Goal: Find specific page/section: Find specific page/section

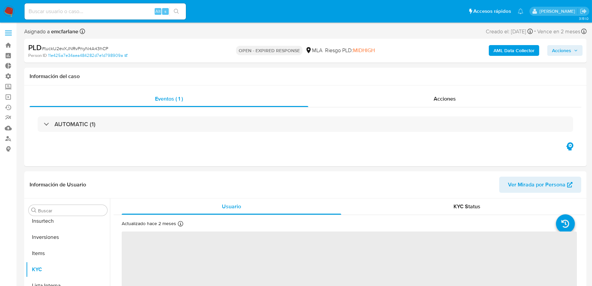
scroll to position [300, 0]
click at [71, 14] on input at bounding box center [105, 11] width 161 height 9
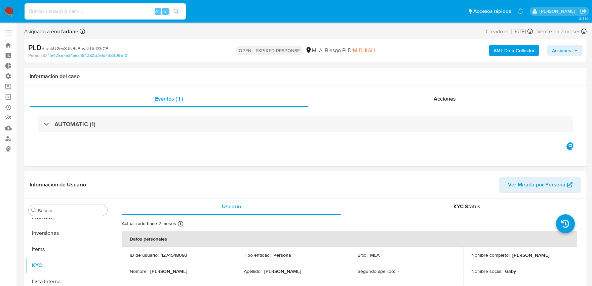
paste input "EV7Ib3MCPqmaxWLa4QhWoZxM"
type input "EV7Ib3MCPqmaxWLa4QhWoZxM"
select select "10"
type input "EV7Ib3MCPqmaxWLa4QhWoZxM"
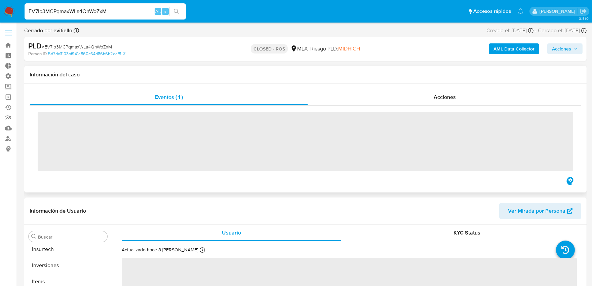
scroll to position [300, 0]
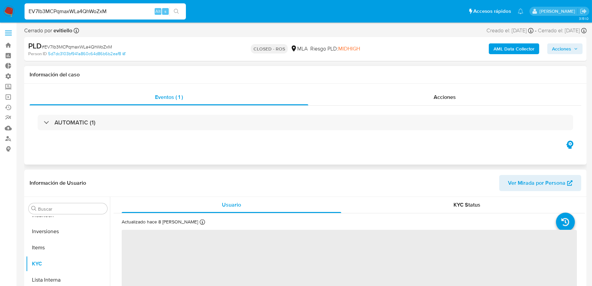
select select "10"
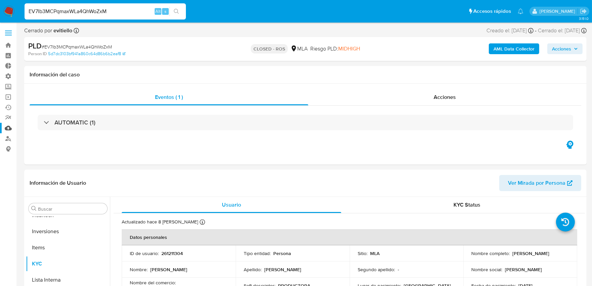
click at [9, 128] on link "Mulan" at bounding box center [40, 128] width 80 height 10
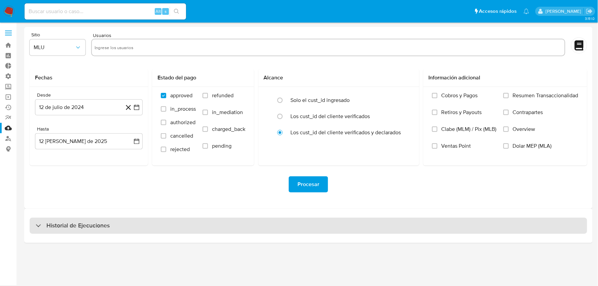
click at [150, 227] on div "Historial de Ejecuciones" at bounding box center [308, 226] width 557 height 16
select select "10"
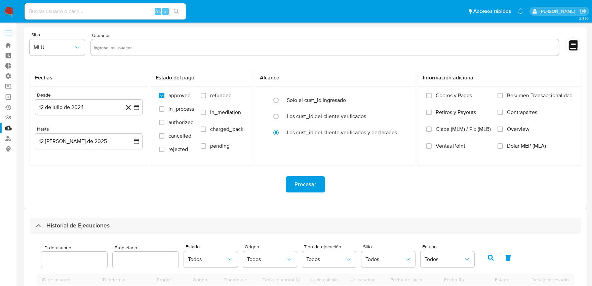
scroll to position [37, 0]
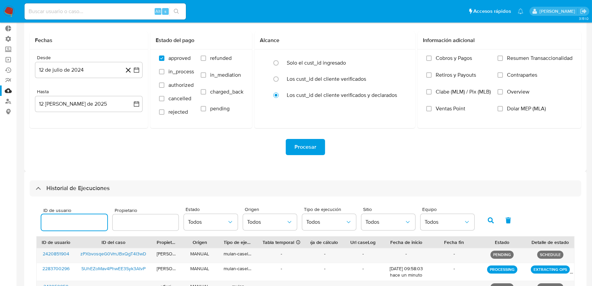
click at [85, 224] on input "number" at bounding box center [74, 222] width 66 height 9
type input "261211304"
click at [491, 227] on button "button" at bounding box center [490, 220] width 17 height 16
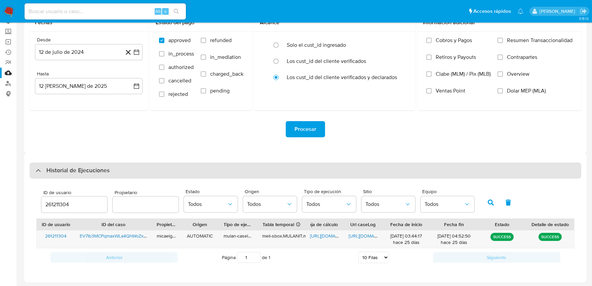
scroll to position [56, 0]
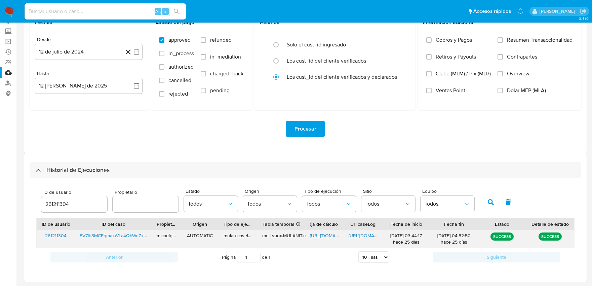
click at [363, 236] on span "https://docs.google.com/document/d/1GDlWkeIx7__fpORPWSGKtFNEt60dEeuDvweDlj5pnSs…" at bounding box center [372, 235] width 46 height 7
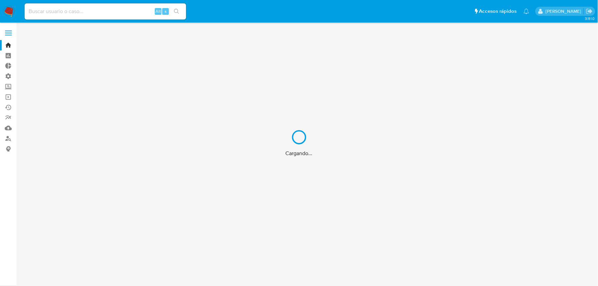
click at [122, 13] on div "Cargando..." at bounding box center [299, 143] width 598 height 286
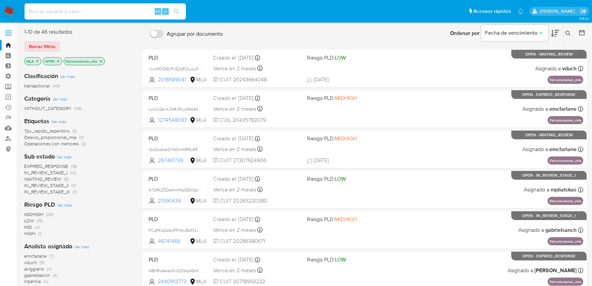
click at [121, 10] on input at bounding box center [105, 11] width 161 height 9
paste input "EV7Ib3MCPqmaxWLa4QhWoZxM"
type input "EV7Ib3MCPqmaxWLa4QhWoZxM"
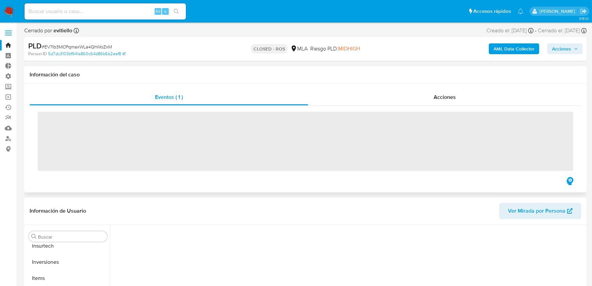
scroll to position [300, 0]
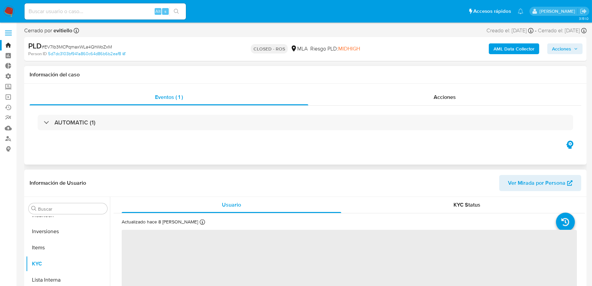
select select "10"
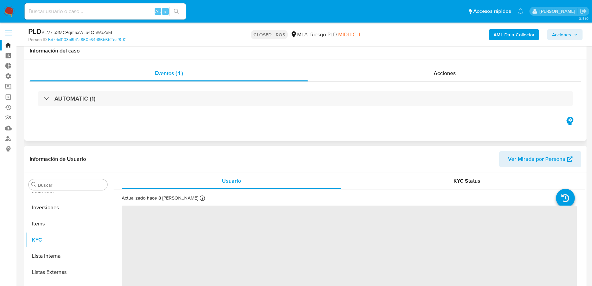
scroll to position [37, 0]
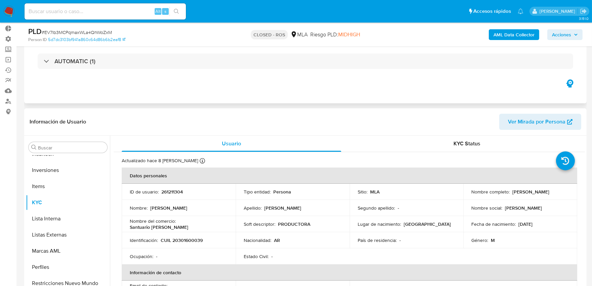
click at [180, 193] on p "261211304" at bounding box center [172, 192] width 22 height 6
copy p "261211304"
